Goal: Navigation & Orientation: Find specific page/section

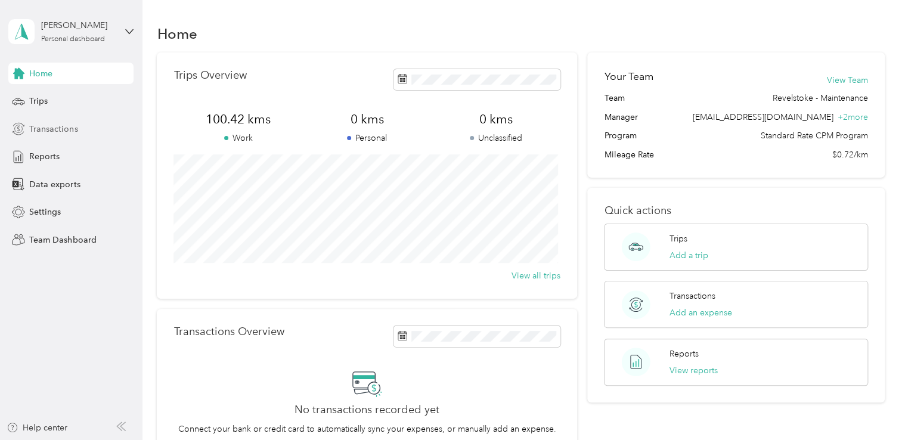
click at [58, 126] on span "Transactions" at bounding box center [53, 129] width 48 height 13
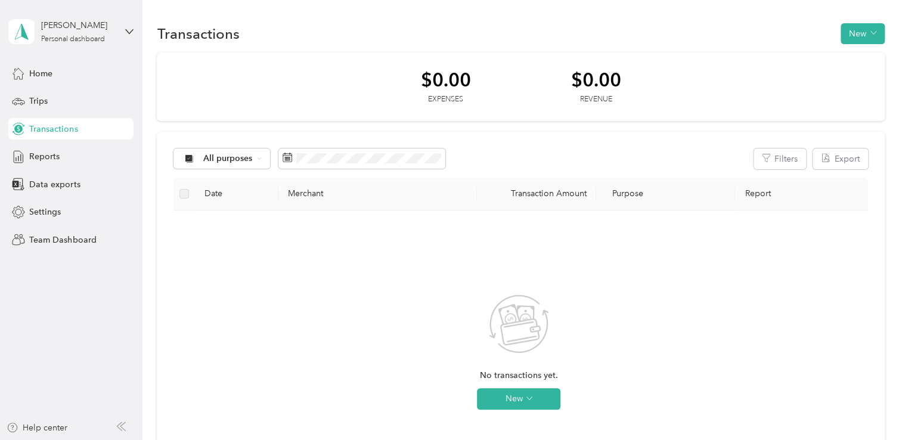
click at [117, 32] on div "[PERSON_NAME] Personal dashboard" at bounding box center [70, 32] width 125 height 42
click at [84, 101] on div "Team dashboard" at bounding box center [134, 95] width 234 height 21
